Goal: Navigation & Orientation: Find specific page/section

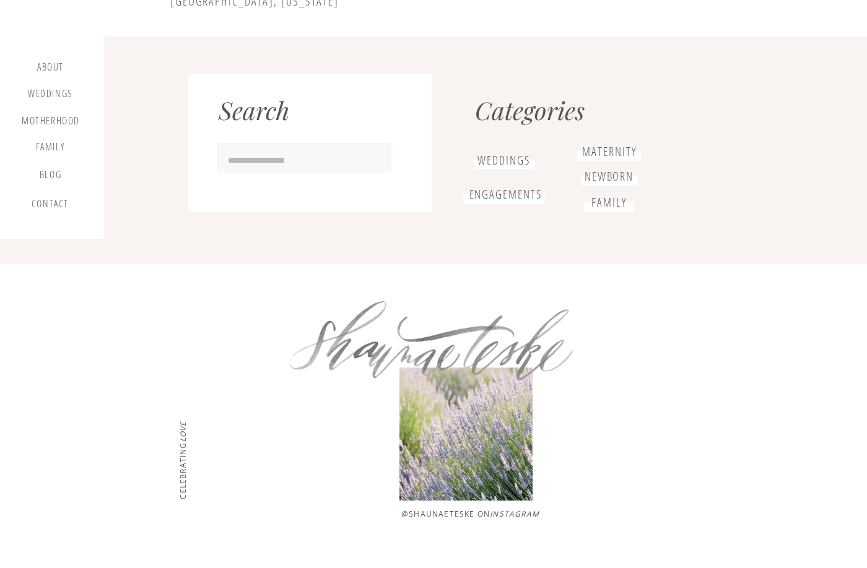
scroll to position [11234, 0]
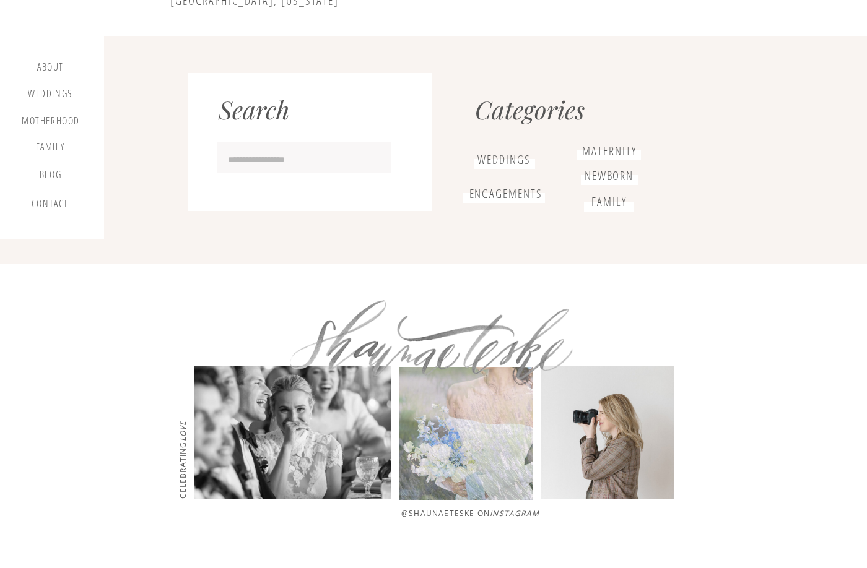
click at [605, 150] on h1 "maternity" at bounding box center [609, 151] width 57 height 14
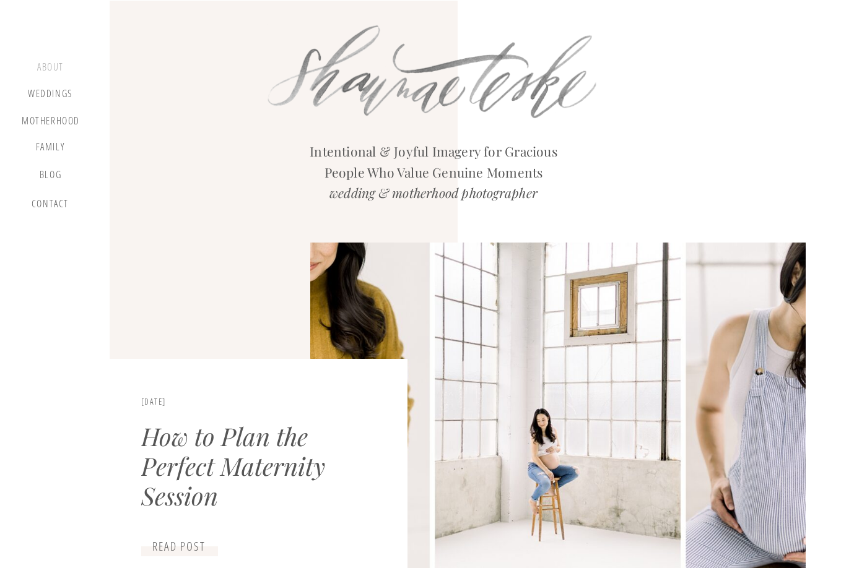
click at [43, 66] on div "about" at bounding box center [50, 68] width 37 height 15
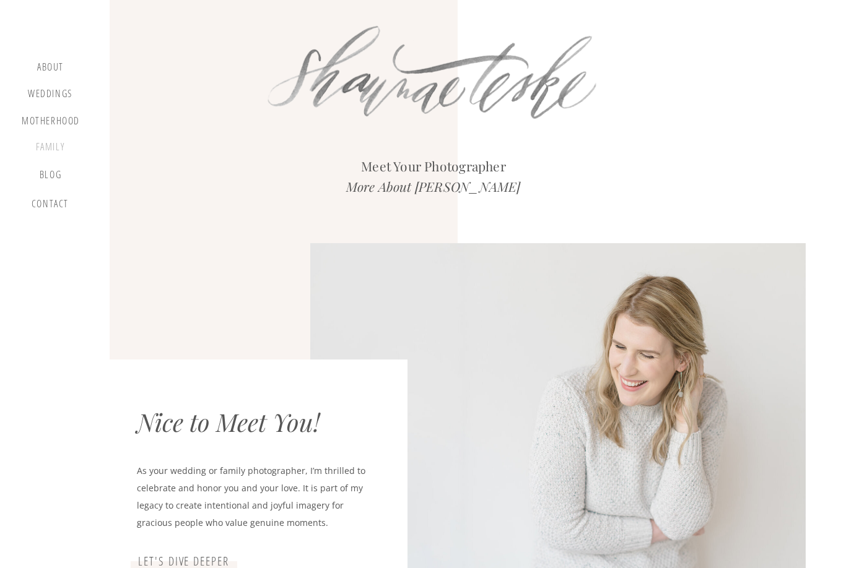
click at [51, 147] on div "Family" at bounding box center [50, 149] width 47 height 16
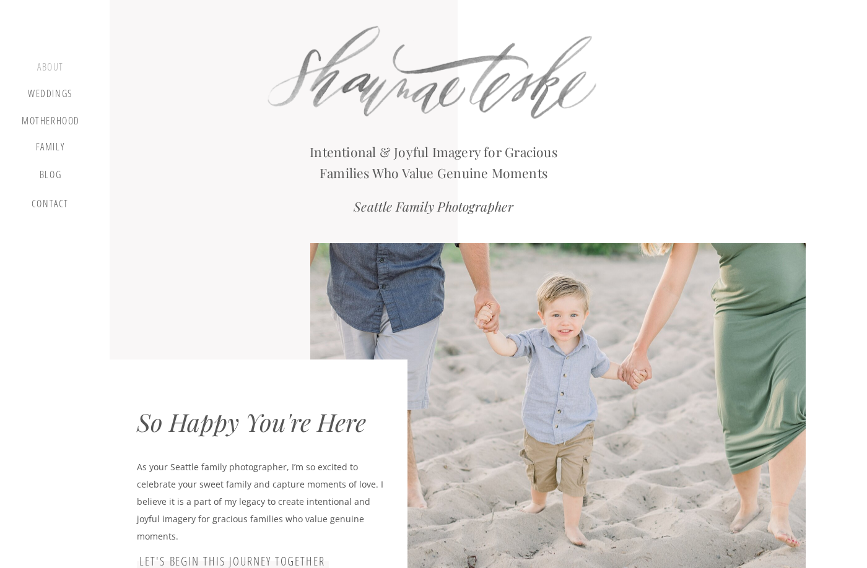
click at [46, 63] on div "about" at bounding box center [50, 68] width 37 height 15
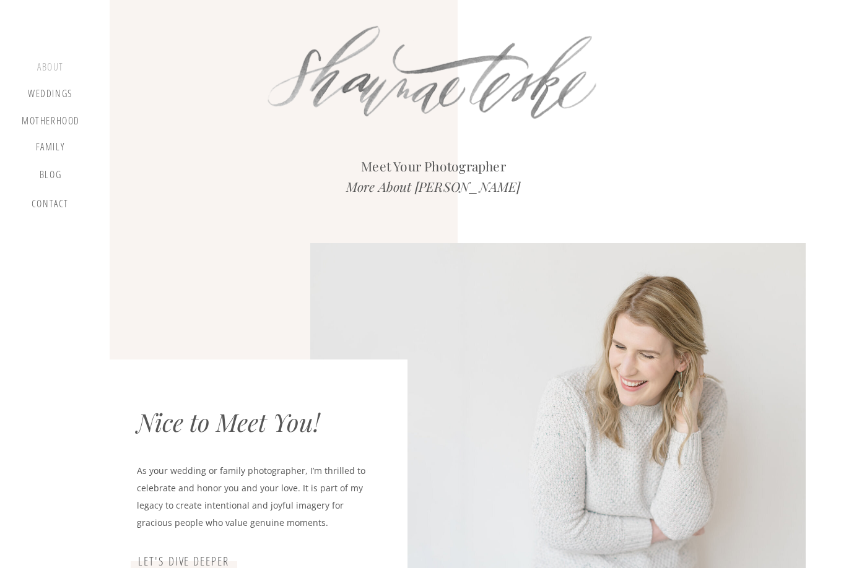
click at [51, 69] on div "about" at bounding box center [50, 68] width 37 height 15
